Goal: Task Accomplishment & Management: Manage account settings

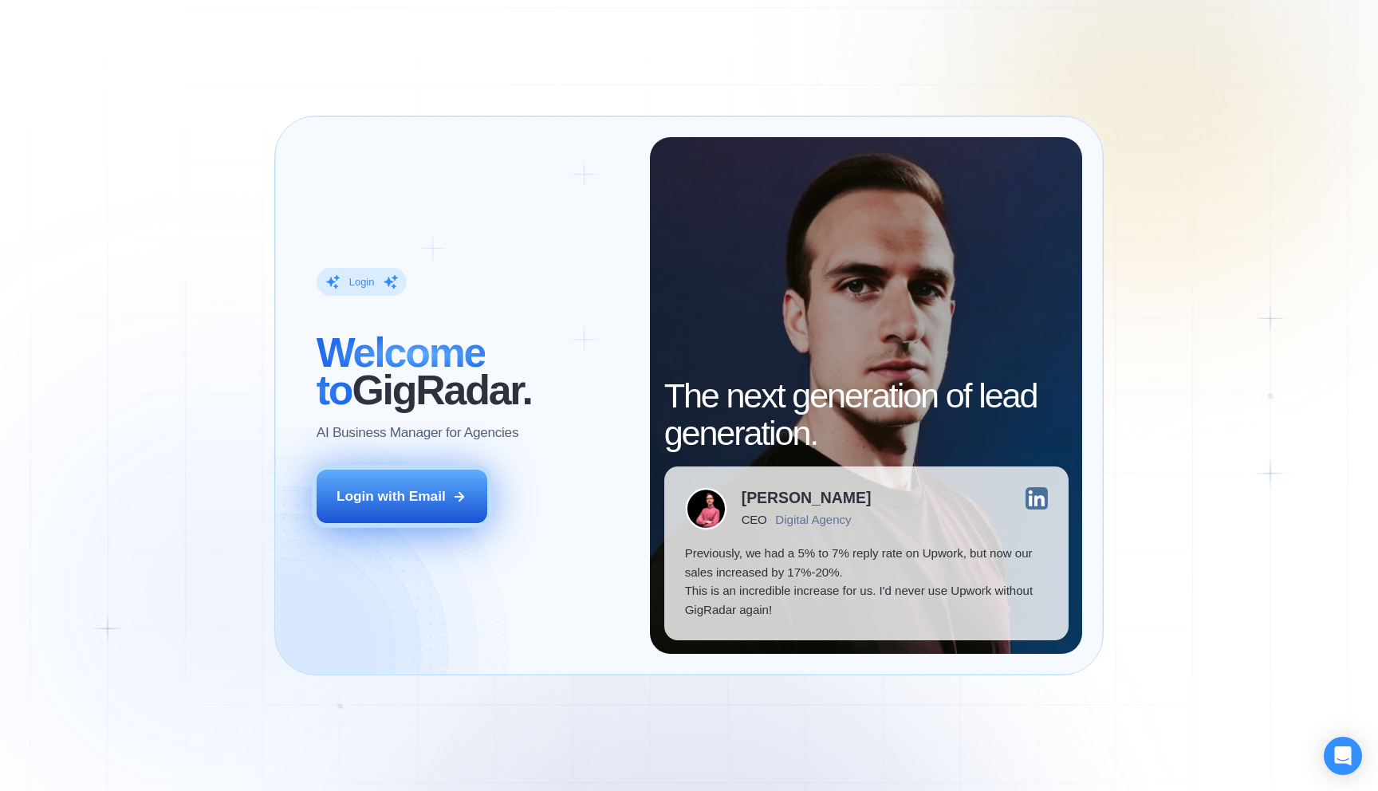
click at [404, 500] on div "Login with Email" at bounding box center [391, 496] width 109 height 19
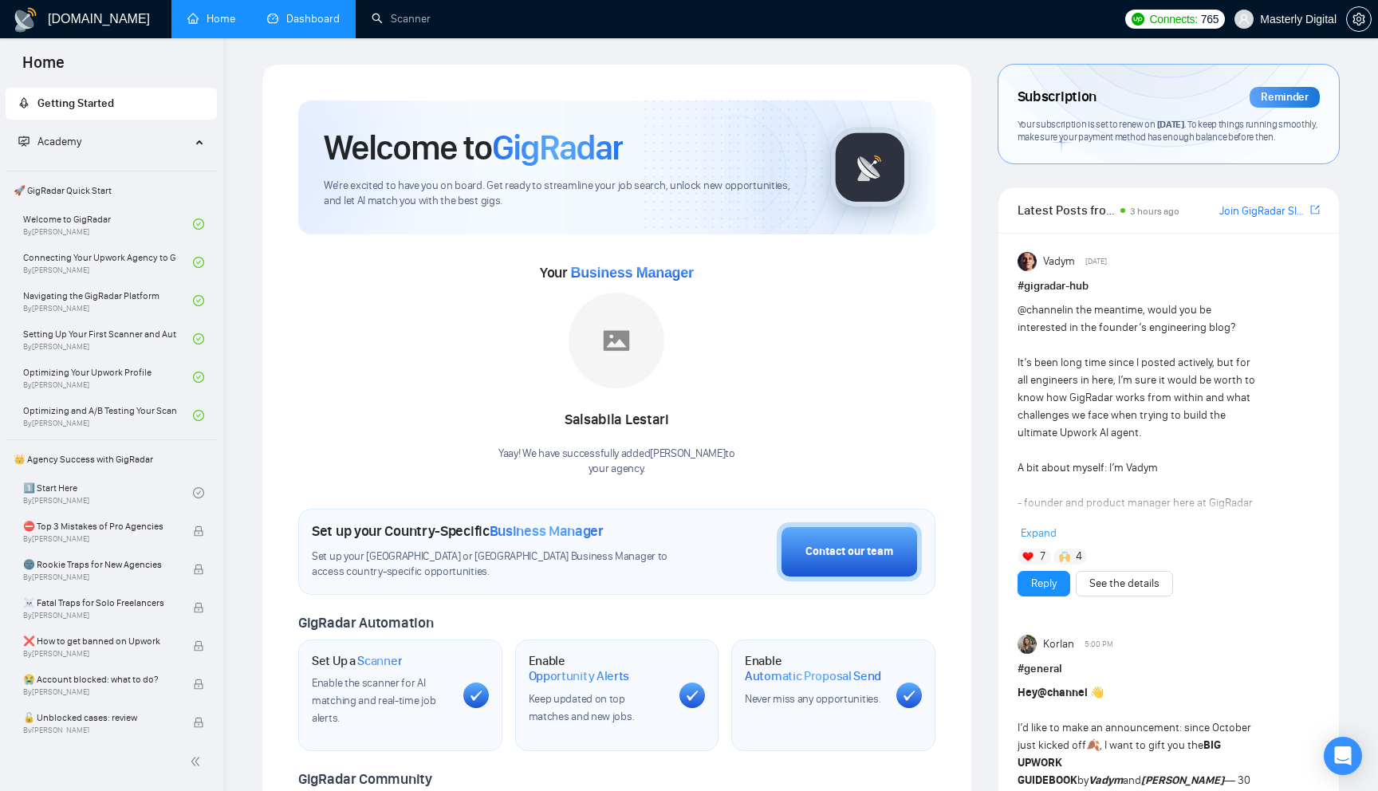
click at [291, 22] on link "Dashboard" at bounding box center [303, 19] width 73 height 14
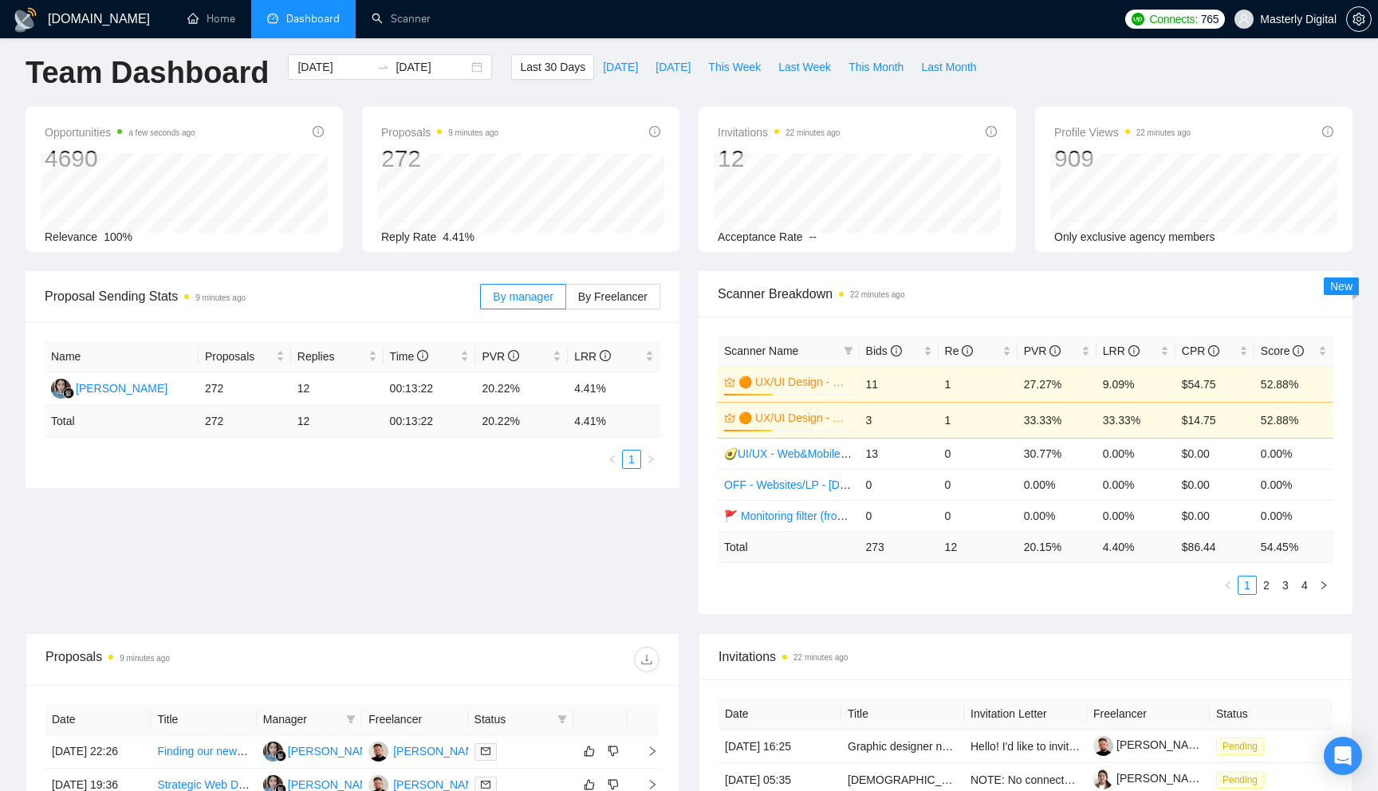
scroll to position [8, 0]
click at [595, 308] on label "By Freelancer" at bounding box center [613, 299] width 94 height 26
click at [566, 302] on input "By Freelancer" at bounding box center [566, 302] width 0 height 0
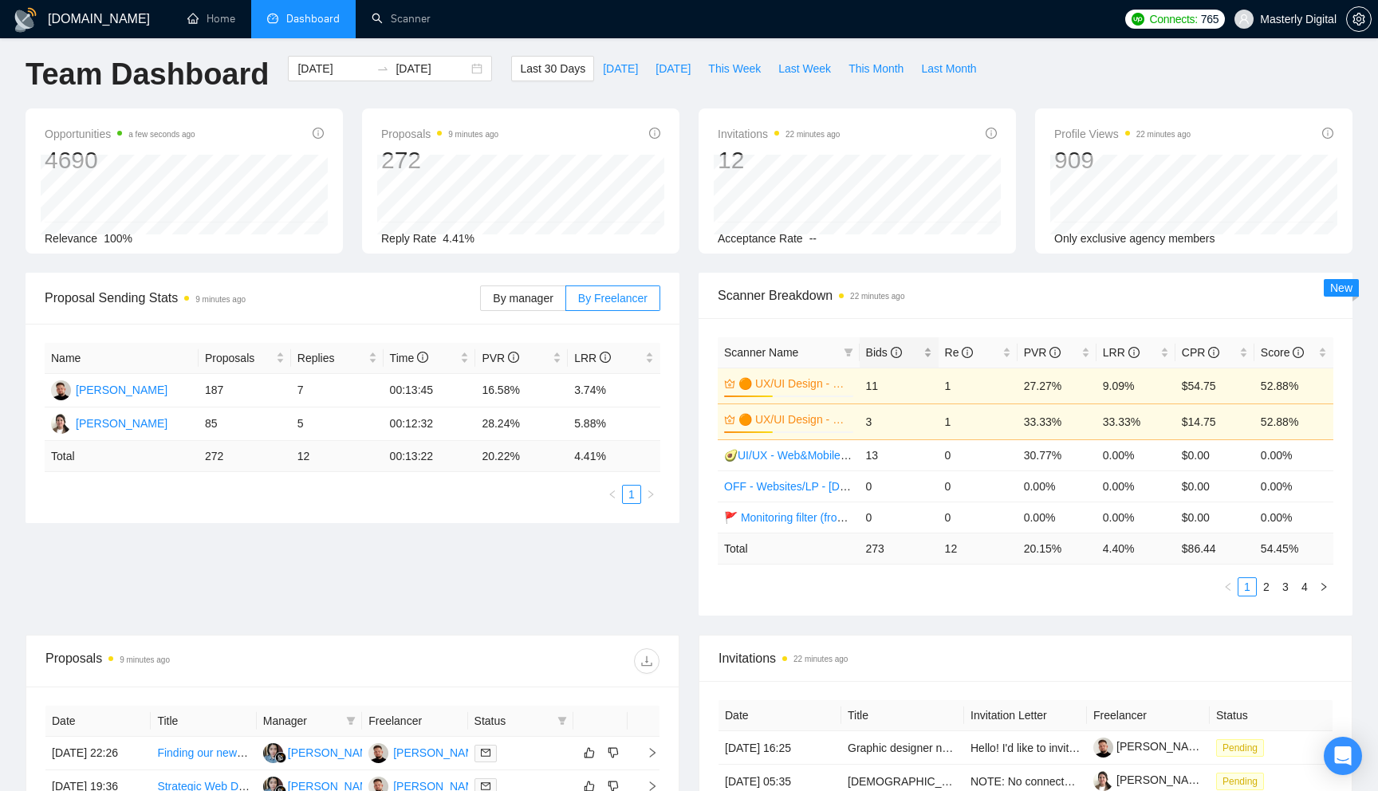
click at [880, 355] on span "Bids" at bounding box center [884, 352] width 36 height 13
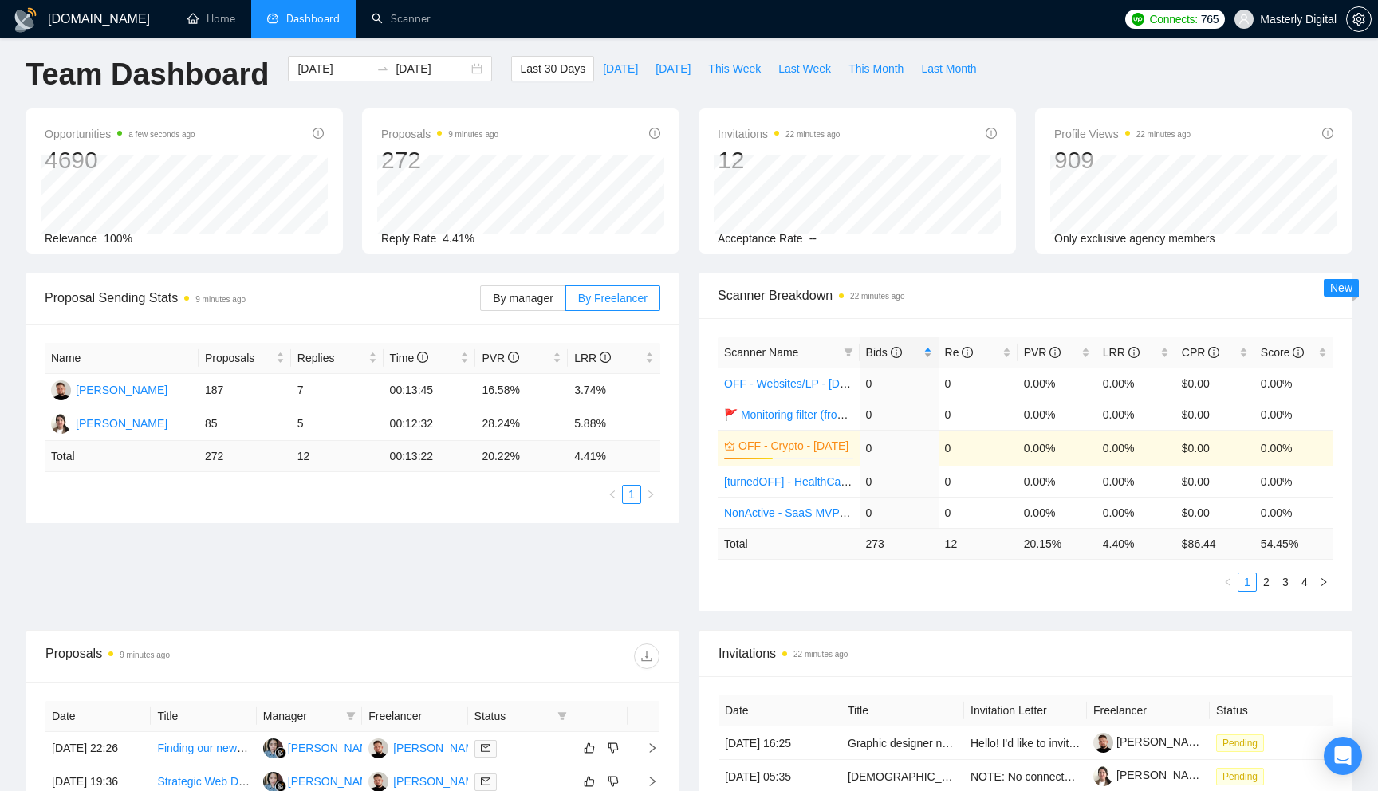
click at [880, 355] on span "Bids" at bounding box center [884, 352] width 36 height 13
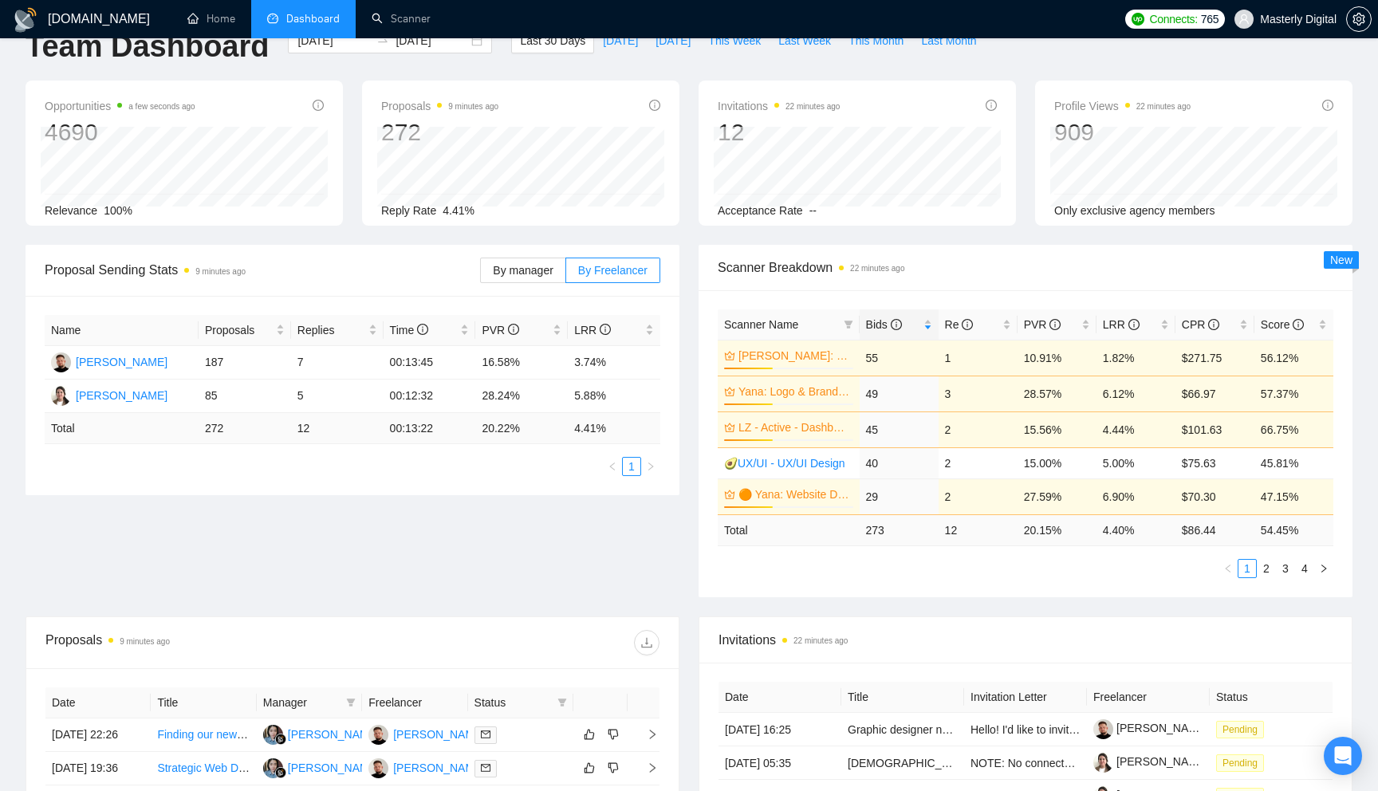
scroll to position [37, 0]
